Goal: Communication & Community: Share content

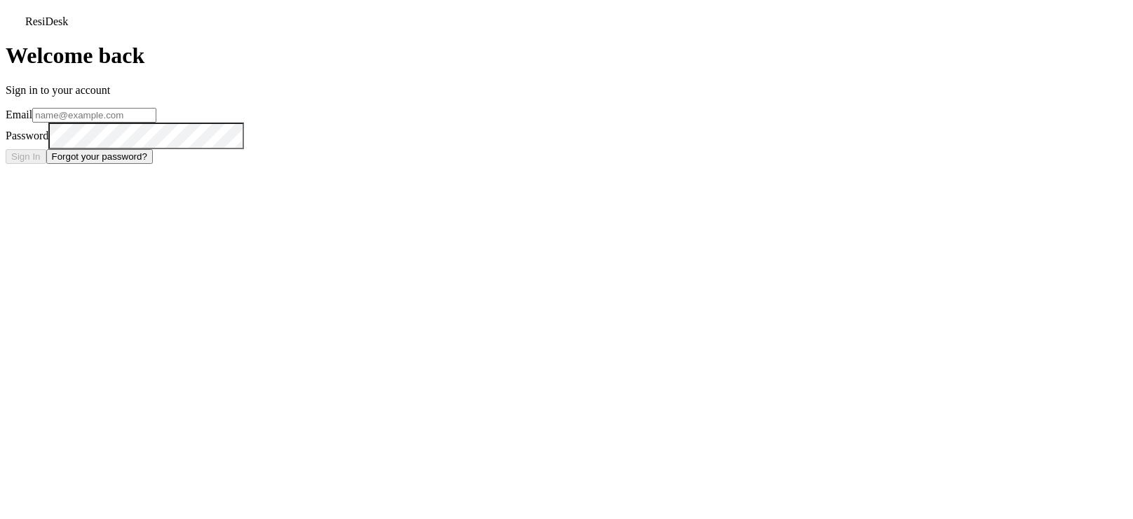
type input "[EMAIL_ADDRESS][DOMAIN_NAME]"
click at [46, 164] on button "Sign In" at bounding box center [26, 156] width 41 height 15
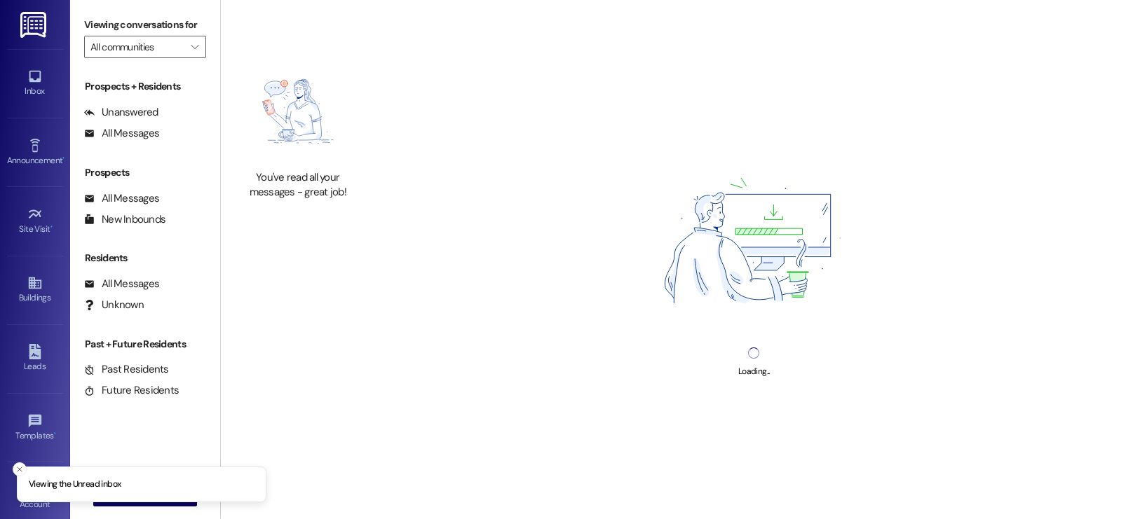
type input "Westland @ 104th (3296)"
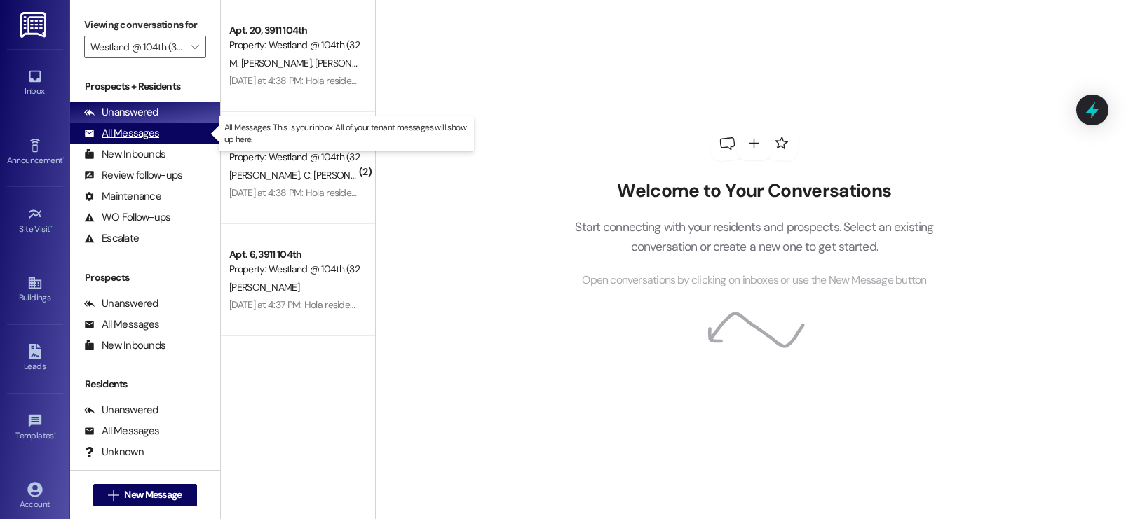
click at [154, 131] on div "All Messages" at bounding box center [121, 133] width 75 height 15
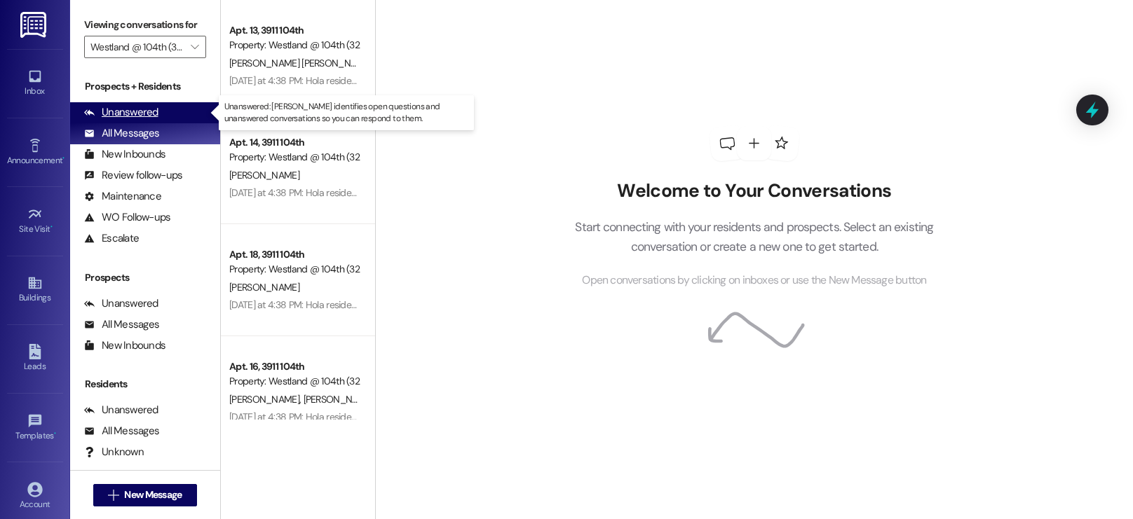
click at [140, 113] on div "Unanswered" at bounding box center [121, 112] width 74 height 15
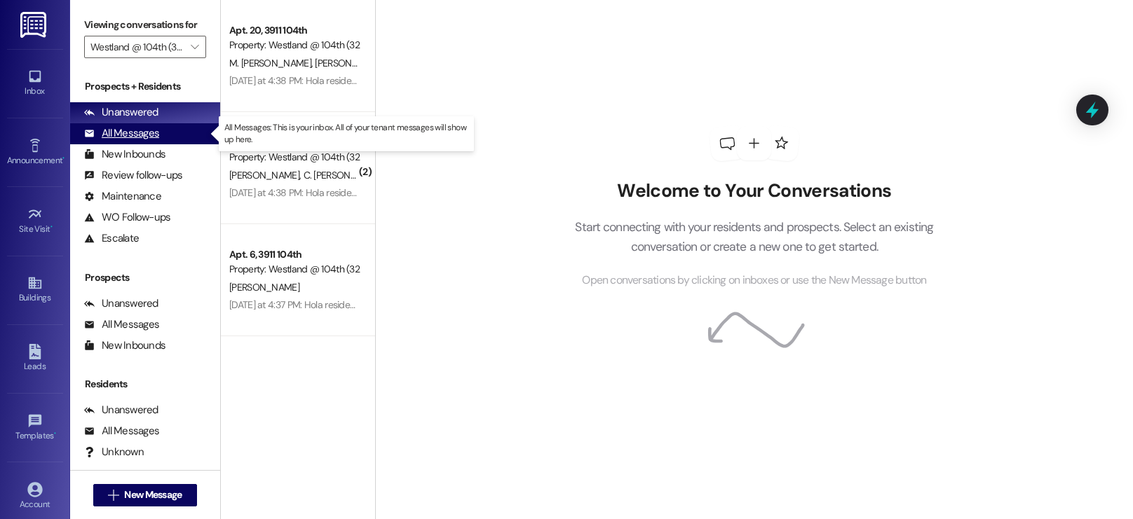
click at [144, 132] on div "All Messages" at bounding box center [121, 133] width 75 height 15
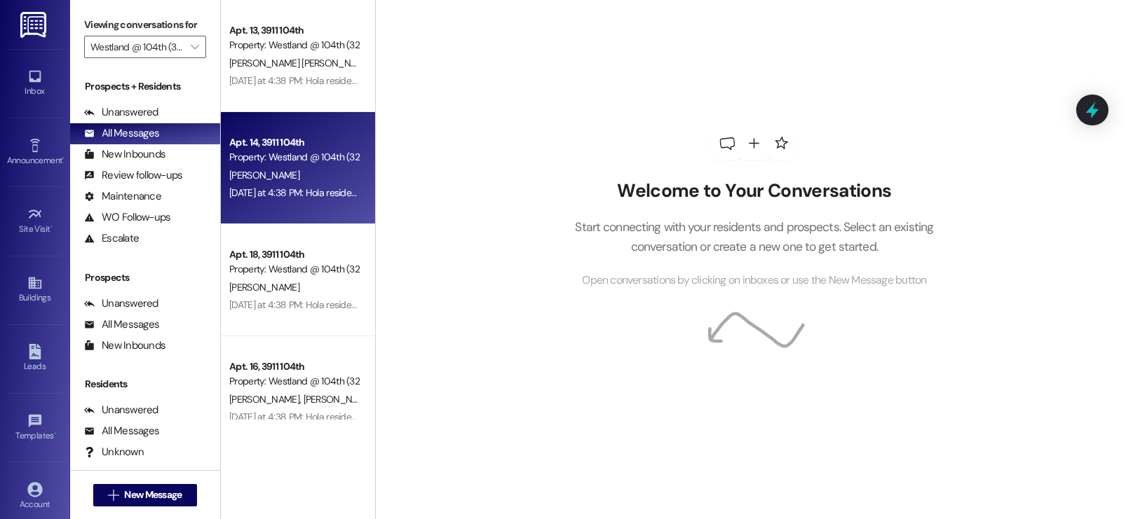
click at [314, 154] on div "Property: Westland @ 104th (3296)" at bounding box center [294, 157] width 130 height 15
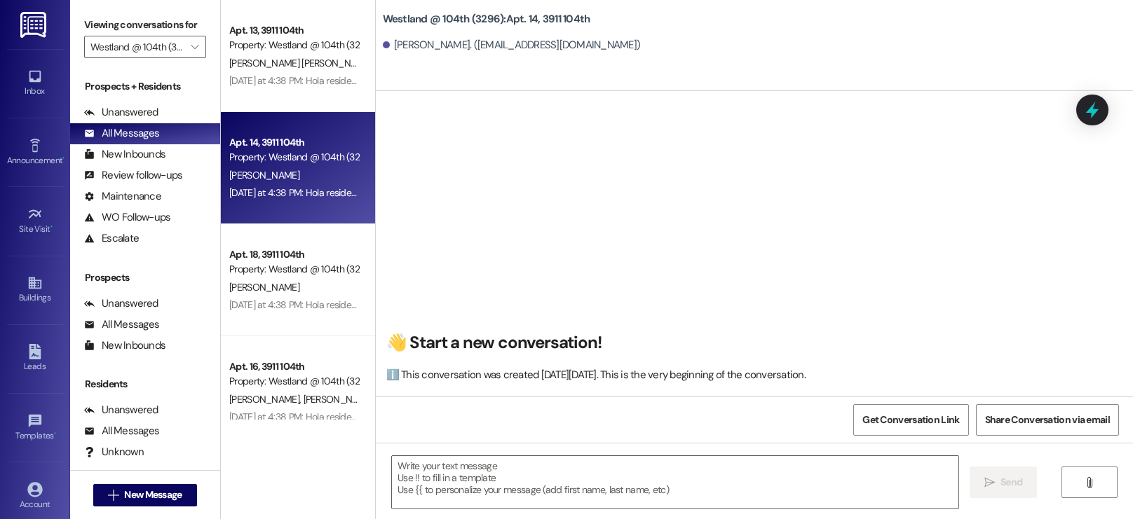
click at [859, 205] on div "👋 Start a new conversation! ℹ️ This conversation was created [DATE][DATE]. This…" at bounding box center [754, 244] width 757 height 306
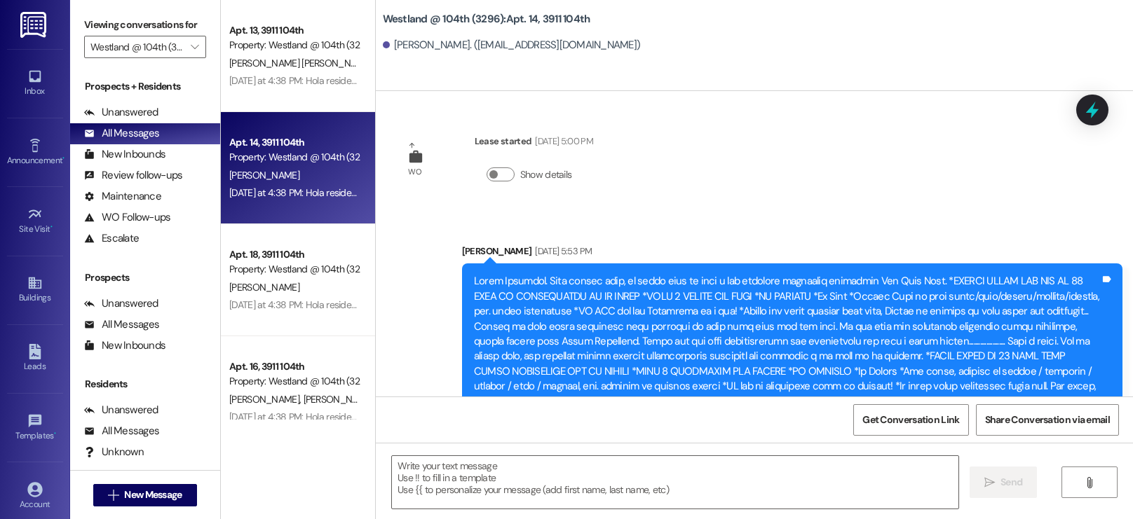
scroll to position [39539, 0]
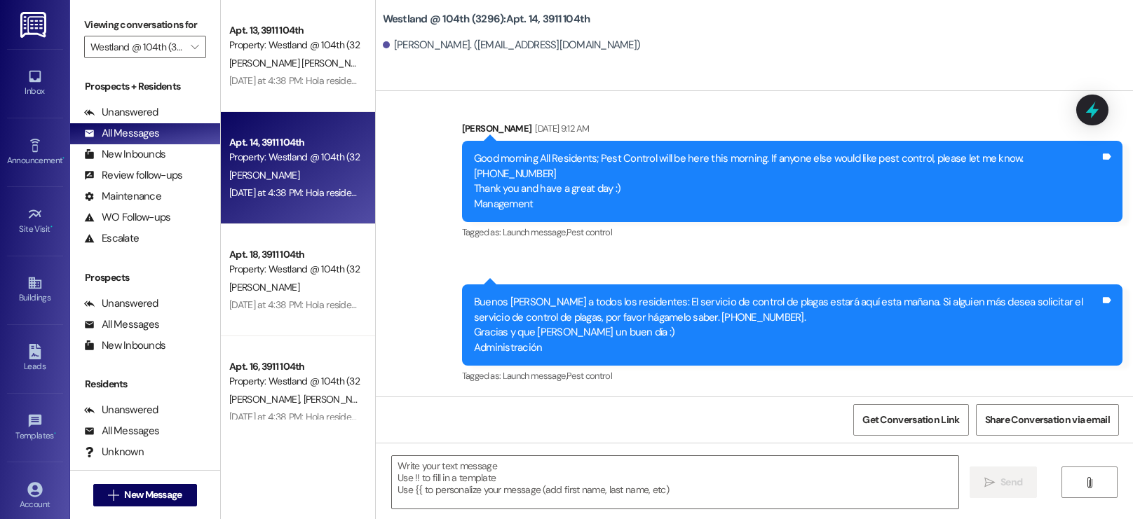
click at [924, 429] on div "[PERSON_NAME] [DATE] at 4:38 PM" at bounding box center [792, 439] width 660 height 20
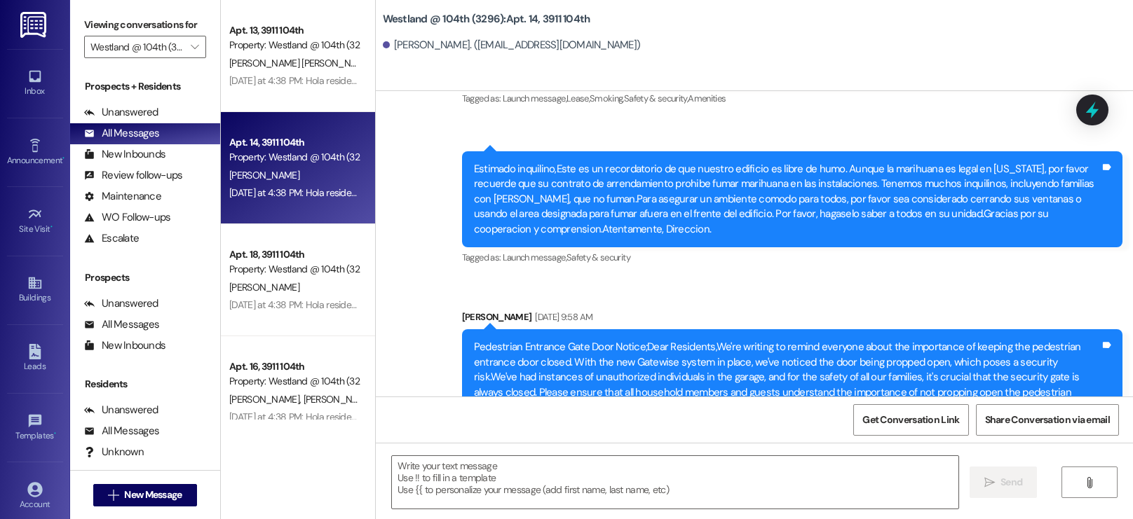
scroll to position [35739, 0]
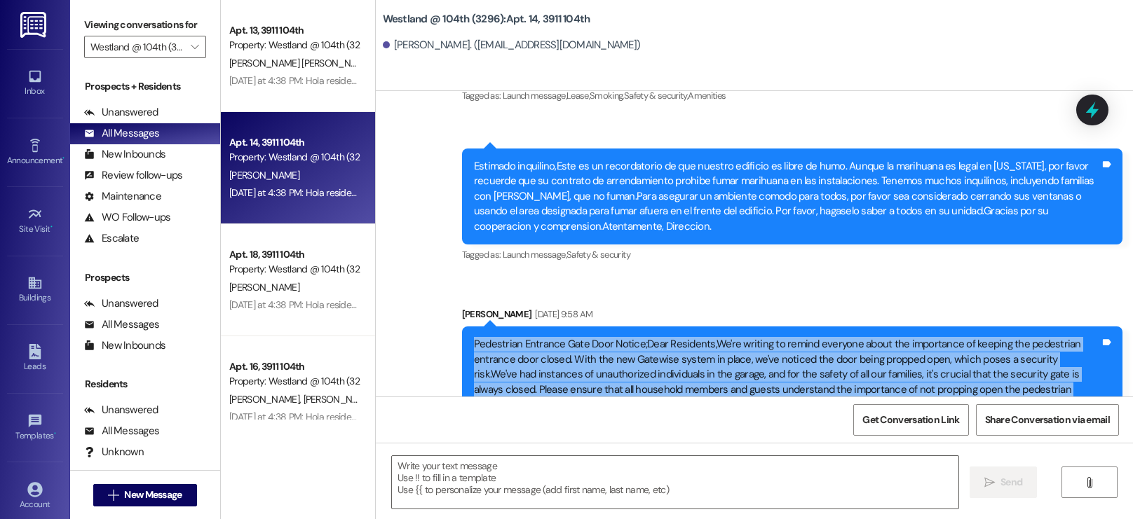
drag, startPoint x: 794, startPoint y: 182, endPoint x: 446, endPoint y: 104, distance: 357.0
click at [451, 297] on div "Announcement, sent via SMS [PERSON_NAME] [DATE] 9:58 AM Pedestrian Entrance Gat…" at bounding box center [791, 383] width 681 height 172
copy div "Pedestrian Entrance Gate Door Notice;Dear Residents,We're writing to remind eve…"
click at [34, 283] on icon at bounding box center [34, 283] width 15 height 15
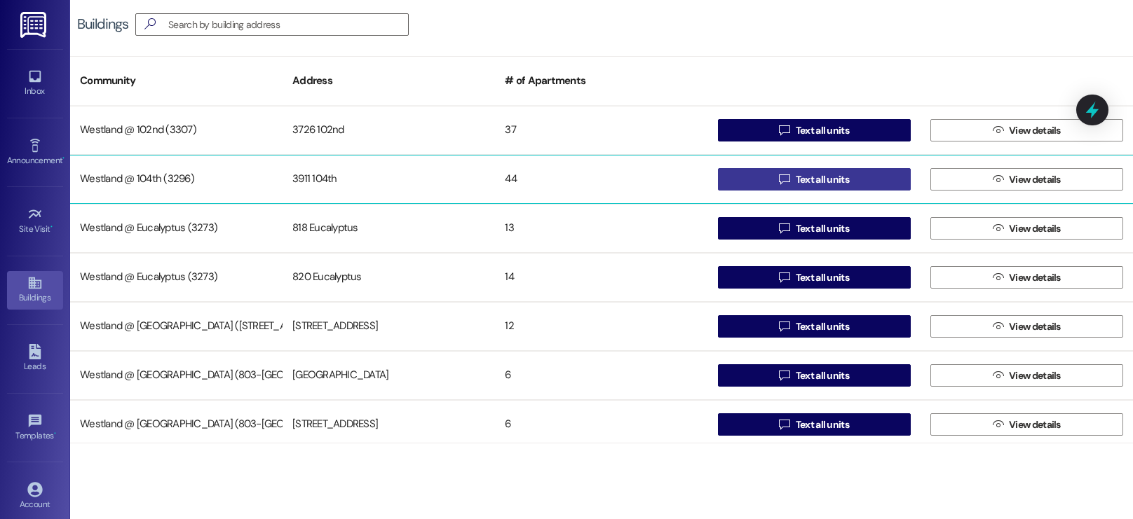
click at [793, 183] on span "Text all units" at bounding box center [822, 179] width 59 height 15
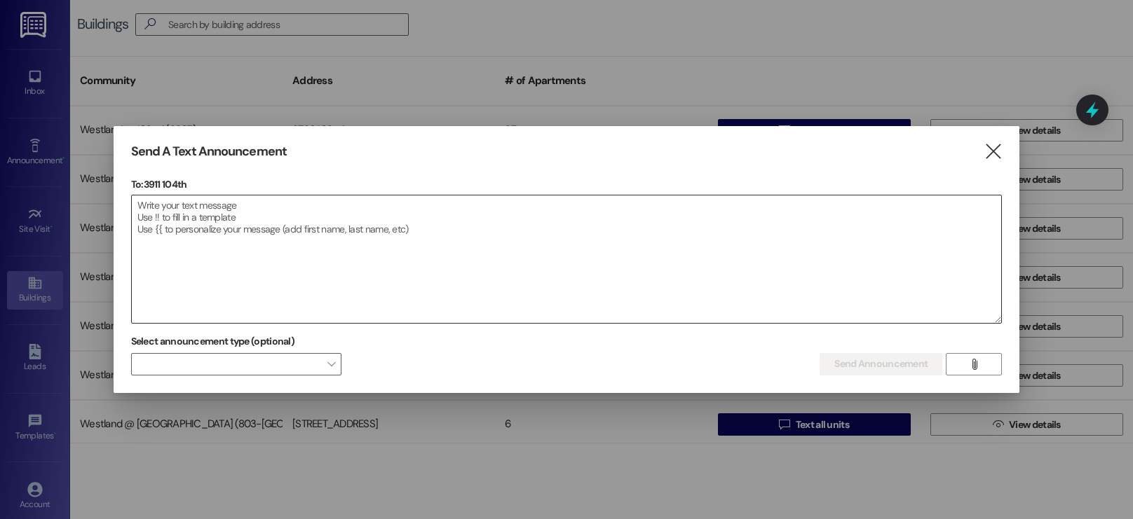
click at [616, 224] on textarea at bounding box center [567, 260] width 870 height 128
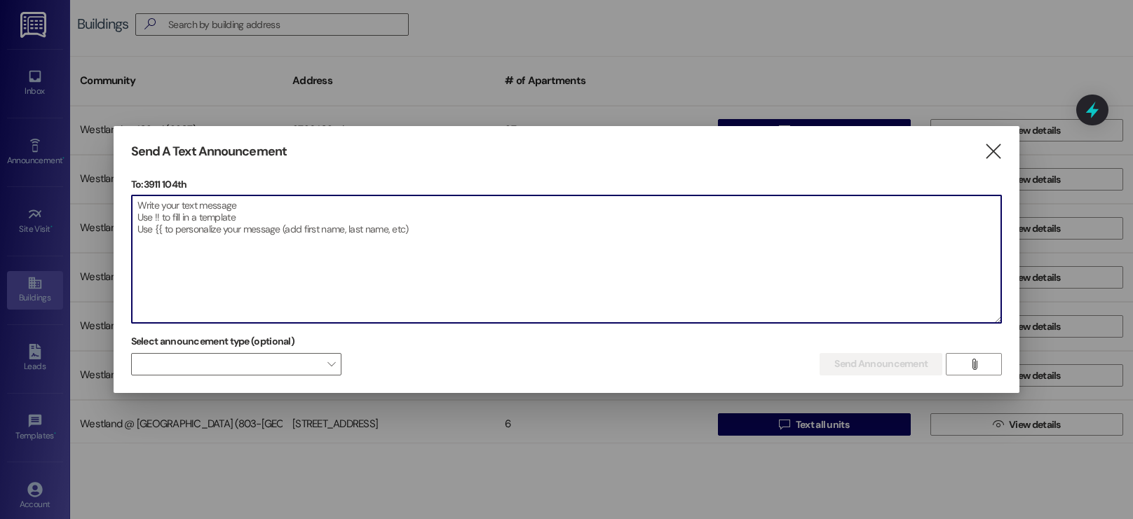
paste textarea "Pedestrian Entrance Gate Door Notice; Dear Residents, This is a friendly remind…"
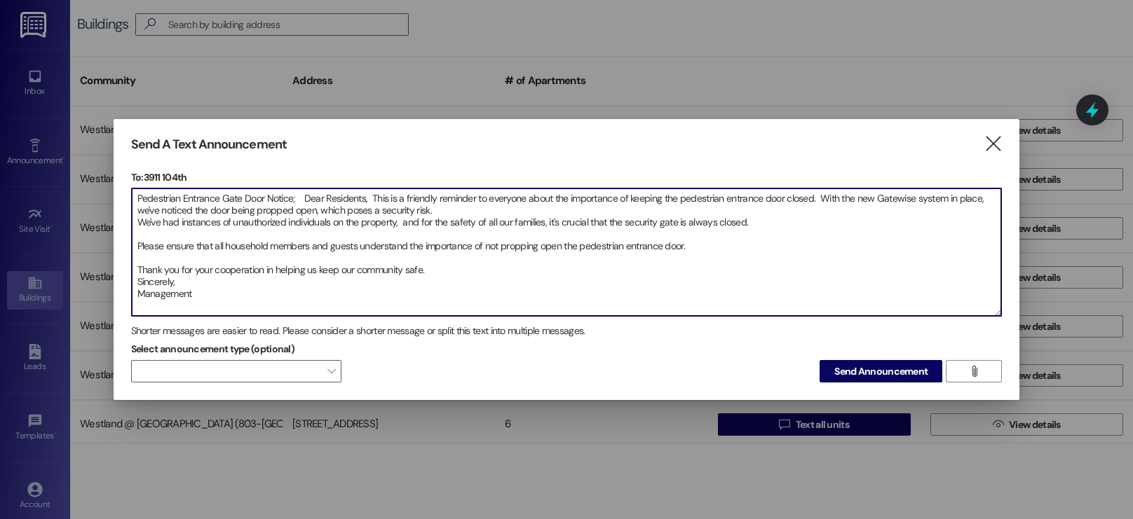
type textarea "Pedestrian Entrance Gate Door Notice; Dear Residents, This is a friendly remind…"
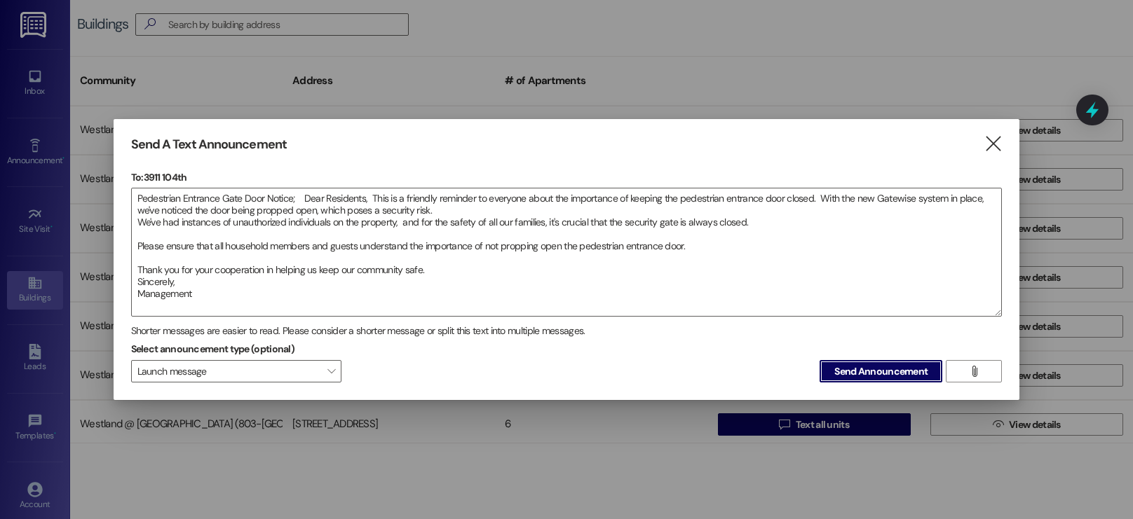
click at [820, 360] on button "Send Announcement" at bounding box center [881, 371] width 123 height 22
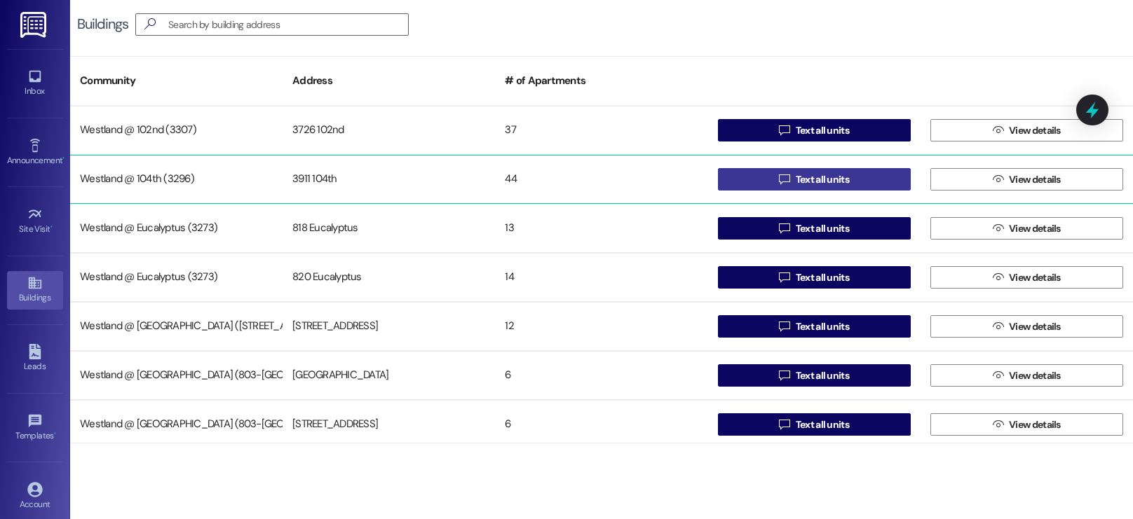
click at [809, 177] on span "Text all units" at bounding box center [822, 179] width 53 height 15
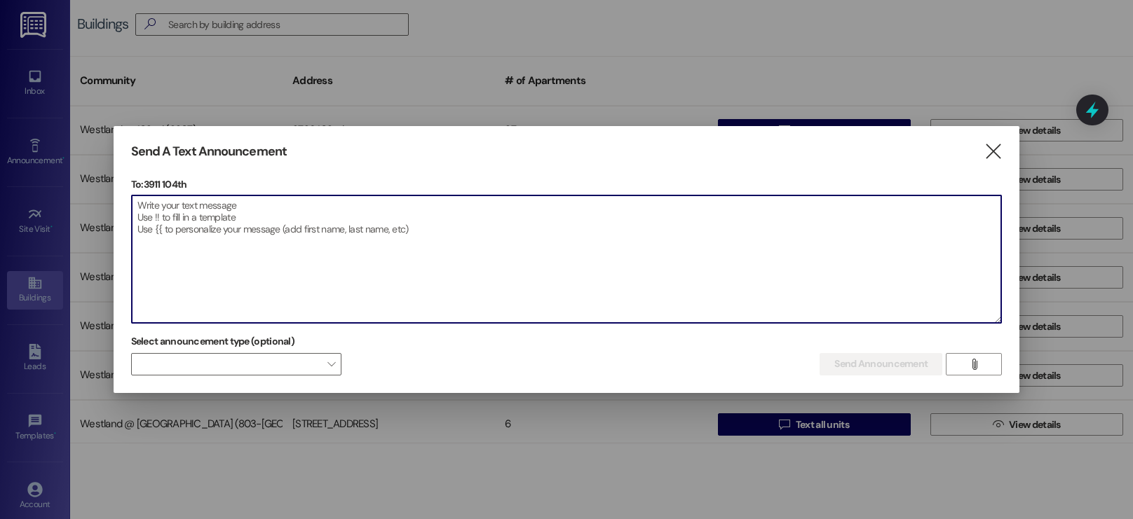
click at [564, 261] on textarea at bounding box center [567, 260] width 870 height 128
paste textarea "Aviso sobre la puerta de entrada peatonal; Estimados residentes: Les recordamos…"
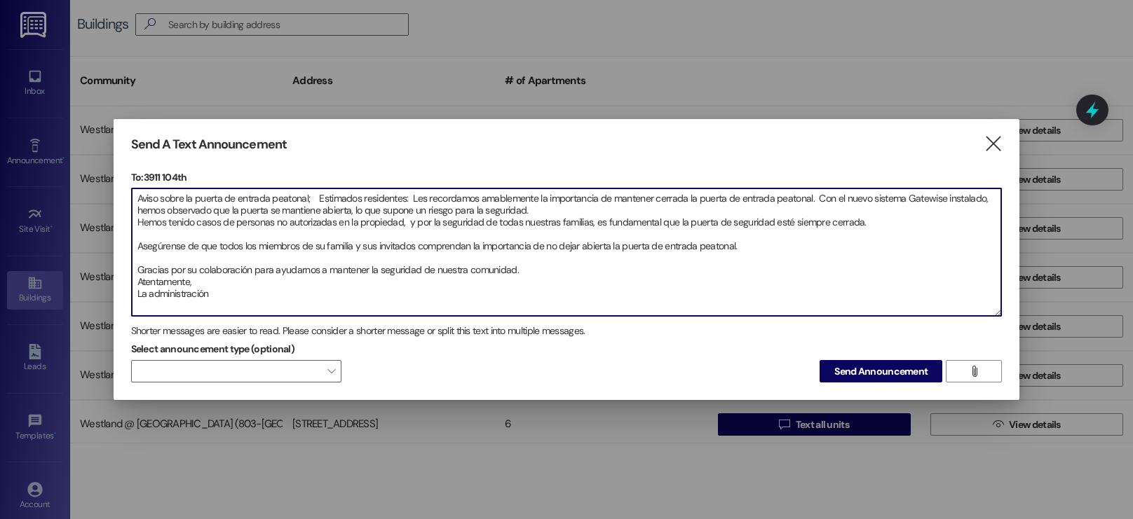
type textarea "Aviso sobre la puerta de entrada peatonal; Estimados residentes: Les recordamos…"
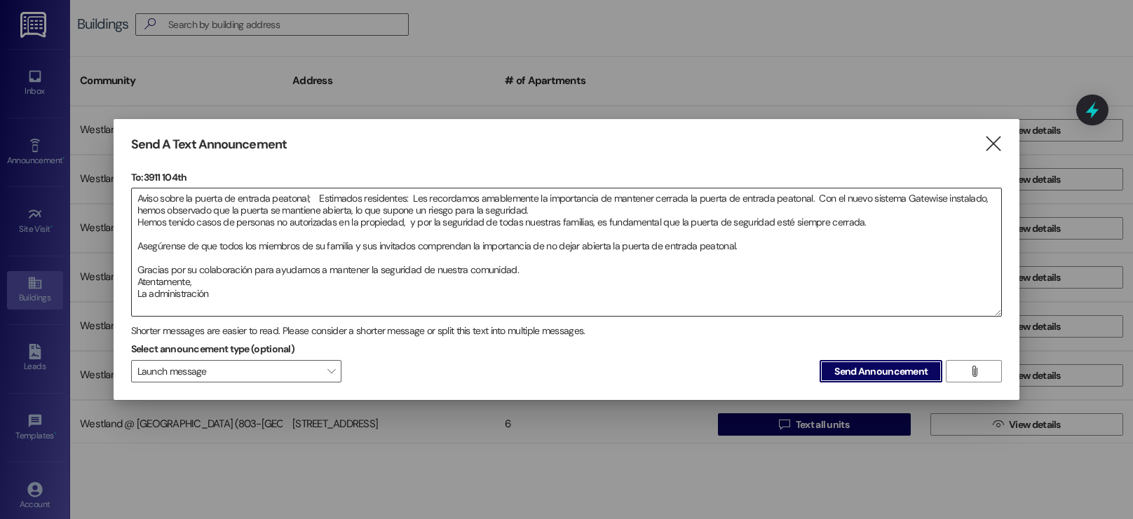
click at [820, 360] on button "Send Announcement" at bounding box center [881, 371] width 123 height 22
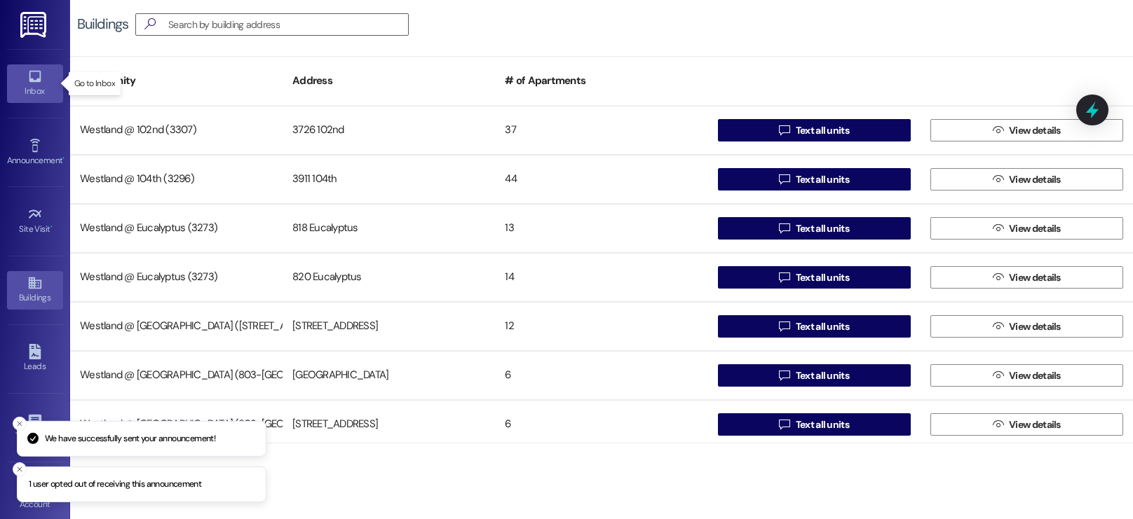
click at [31, 94] on div "Inbox" at bounding box center [35, 91] width 70 height 14
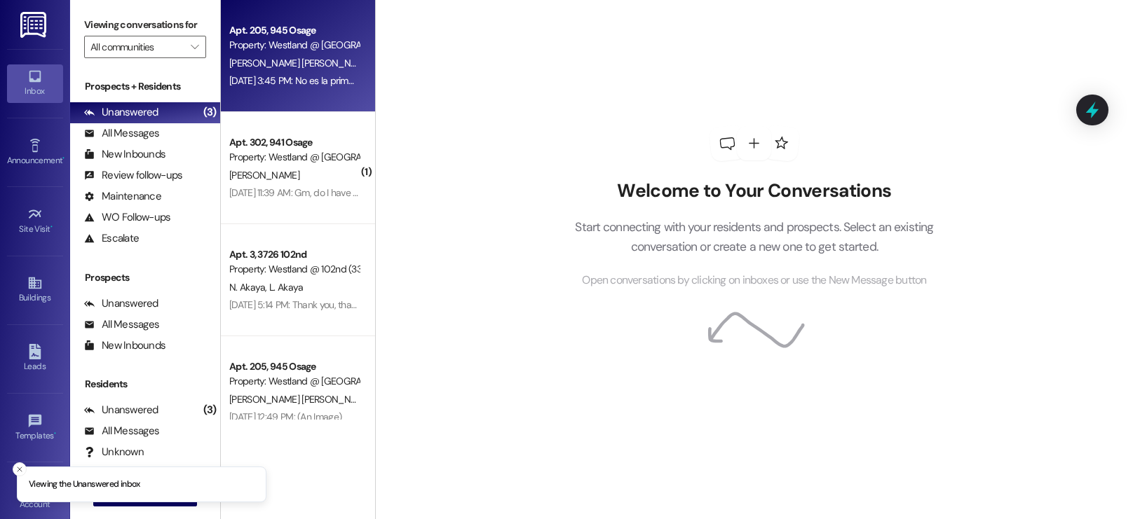
click at [330, 55] on div "[PERSON_NAME] [PERSON_NAME]" at bounding box center [294, 64] width 133 height 18
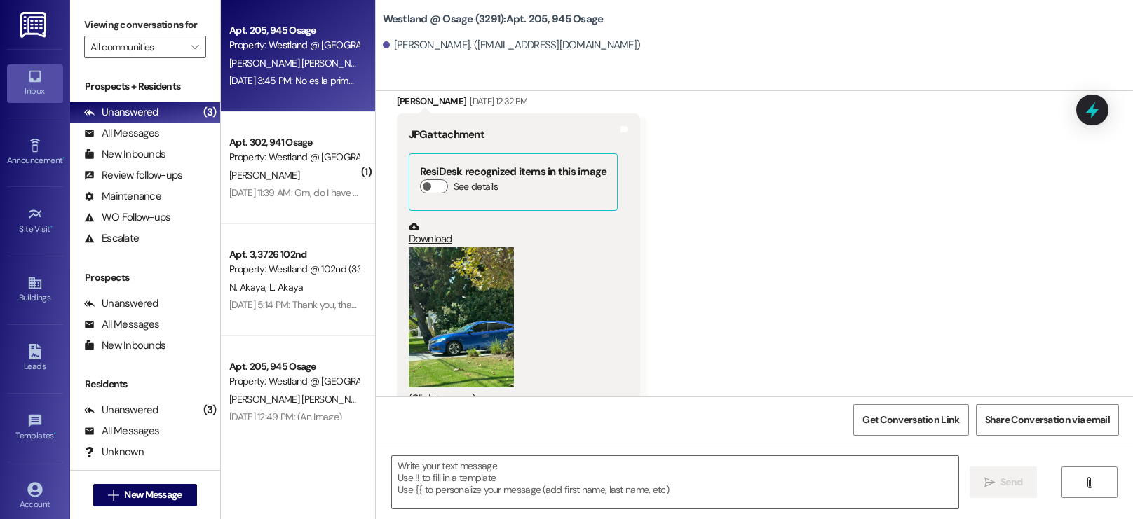
scroll to position [1051, 0]
